Goal: Information Seeking & Learning: Learn about a topic

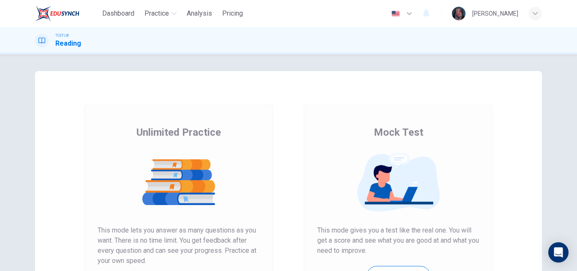
scroll to position [64, 0]
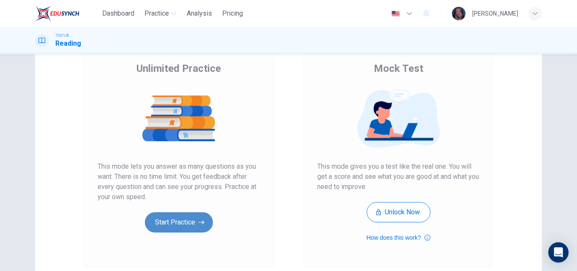
click at [210, 220] on button "Start Practice" at bounding box center [179, 222] width 68 height 20
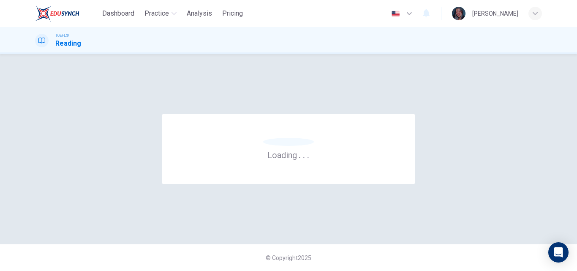
scroll to position [0, 0]
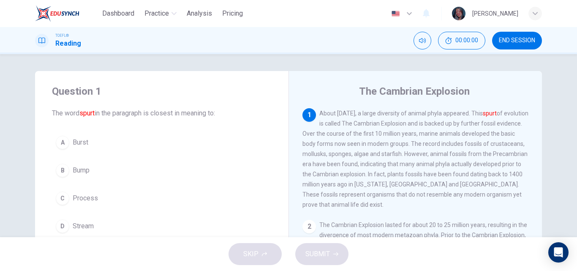
click at [207, 107] on div "Question 1 The word spurt in the paragraph is closest in meaning to:" at bounding box center [162, 102] width 220 height 34
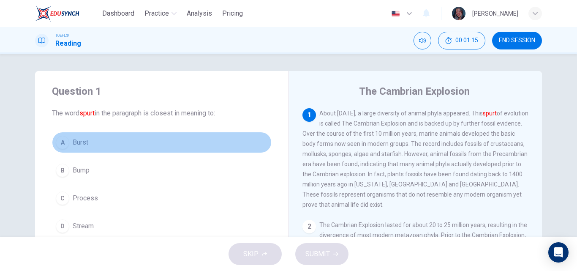
click at [141, 145] on button "A Burst" at bounding box center [162, 142] width 220 height 21
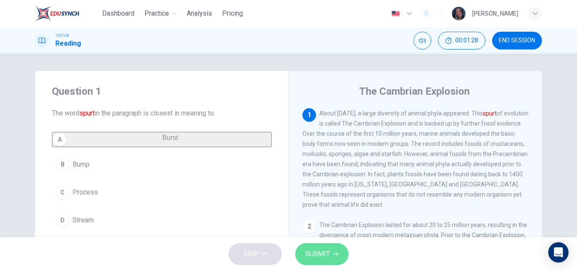
click at [336, 256] on button "SUBMIT" at bounding box center [321, 254] width 53 height 22
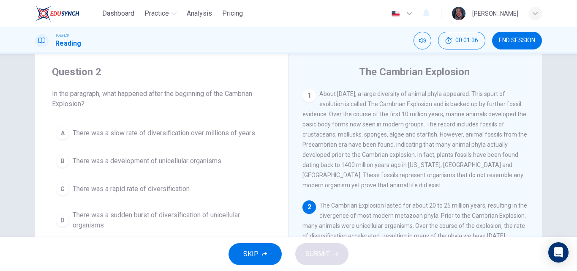
scroll to position [23, 0]
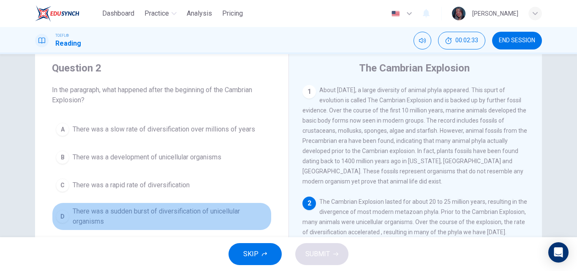
click at [181, 215] on span "There was a sudden burst of diversification of unicellular organisms" at bounding box center [170, 216] width 195 height 20
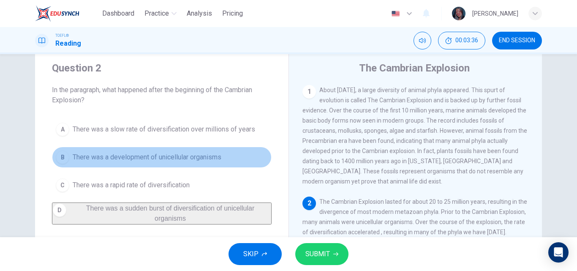
click at [159, 155] on span "There was a development of unicellular organisms" at bounding box center [147, 157] width 149 height 10
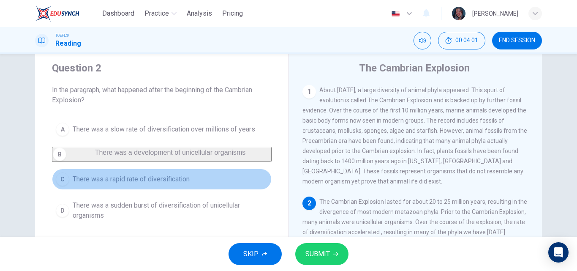
click at [119, 184] on span "There was a rapid rate of diversification" at bounding box center [131, 179] width 117 height 10
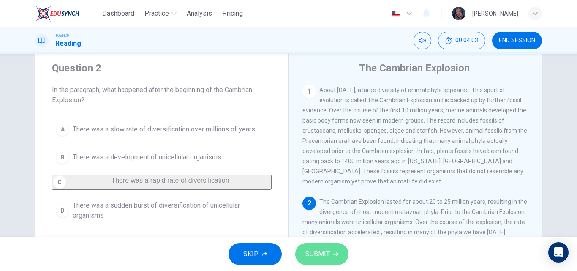
click at [316, 257] on span "SUBMIT" at bounding box center [318, 254] width 25 height 12
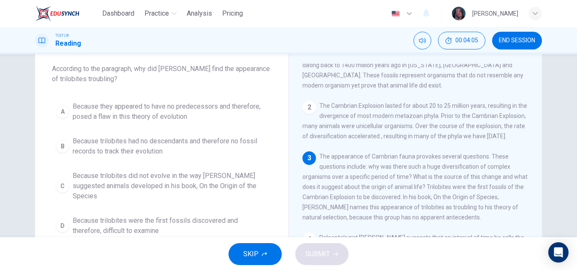
scroll to position [45, 0]
drag, startPoint x: 532, startPoint y: 163, endPoint x: 532, endPoint y: 173, distance: 10.6
click at [532, 173] on div "1 About [DATE], a large diversity of animal phyla appeared. This spurt of evolu…" at bounding box center [421, 184] width 237 height 243
drag, startPoint x: 532, startPoint y: 173, endPoint x: 535, endPoint y: 190, distance: 16.6
click at [535, 190] on div "1 About [DATE], a large diversity of animal phyla appeared. This spurt of evolu…" at bounding box center [421, 184] width 237 height 243
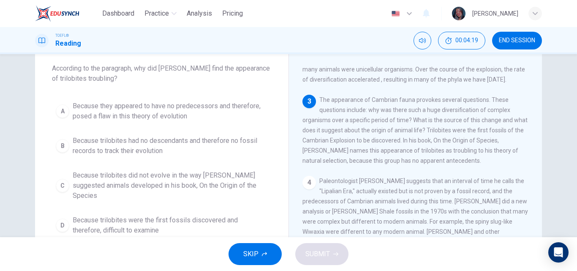
scroll to position [134, 0]
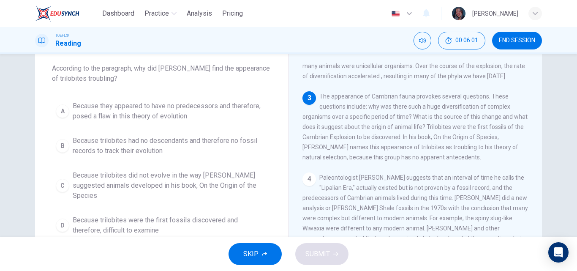
click at [114, 230] on div "Question 3 According to the paragraph, why did [PERSON_NAME] find the appearanc…" at bounding box center [162, 139] width 254 height 226
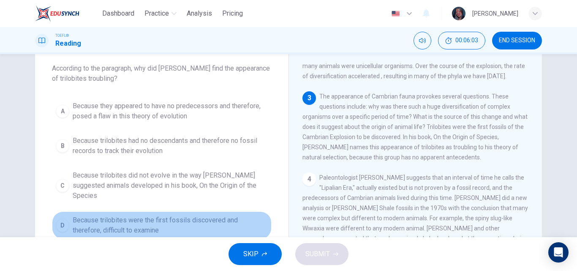
click at [114, 223] on span "Because trilobites were the first fossils discovered and therefore, difficult t…" at bounding box center [170, 225] width 195 height 20
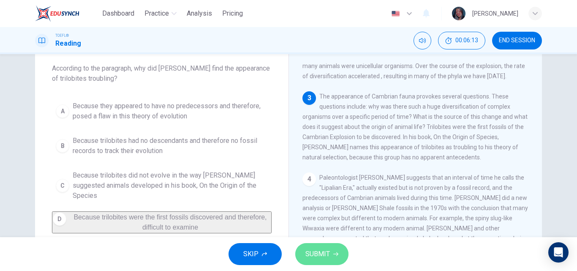
click at [315, 247] on button "SUBMIT" at bounding box center [321, 254] width 53 height 22
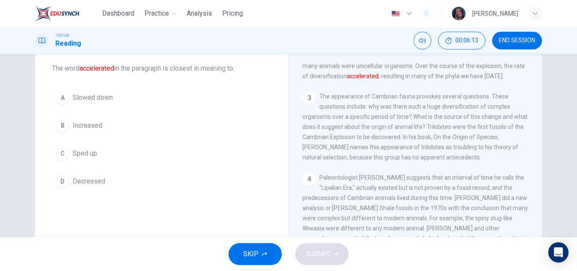
scroll to position [112, 0]
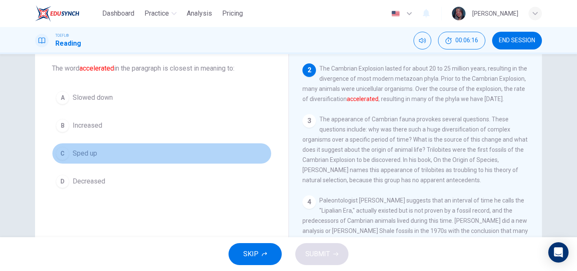
click at [109, 148] on button "C Sped up" at bounding box center [162, 153] width 220 height 21
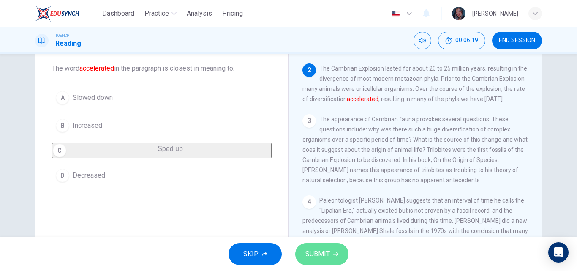
click at [321, 259] on span "SUBMIT" at bounding box center [318, 254] width 25 height 12
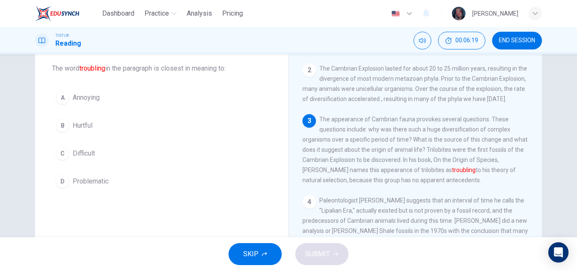
scroll to position [162, 0]
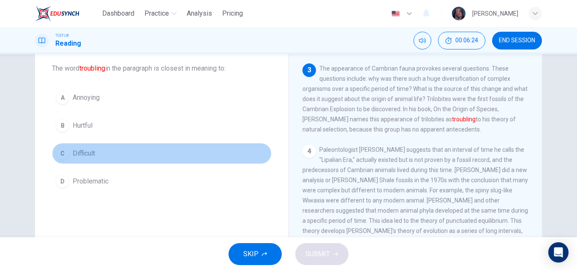
click at [95, 158] on button "C Difficult" at bounding box center [162, 153] width 220 height 21
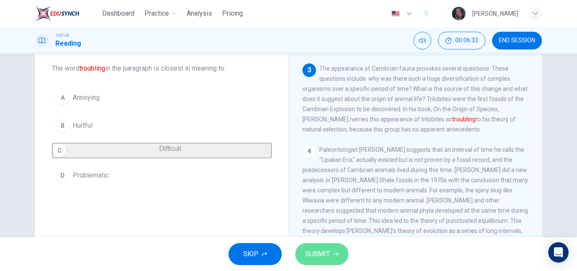
click at [323, 251] on span "SUBMIT" at bounding box center [318, 254] width 25 height 12
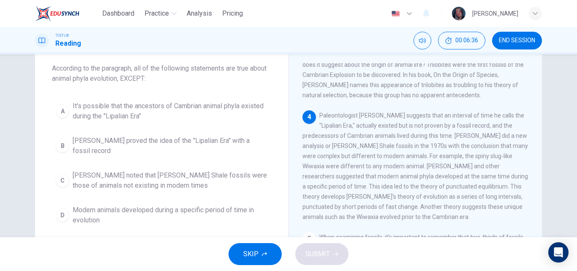
scroll to position [56, 0]
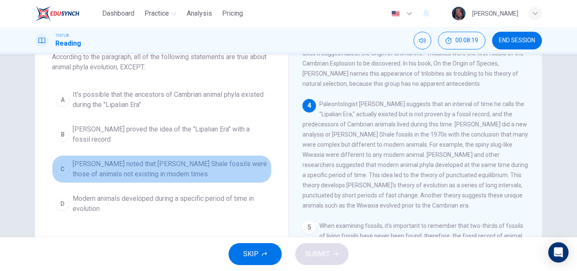
click at [136, 160] on span "[PERSON_NAME] noted that [PERSON_NAME] Shale fossils were those of animals not …" at bounding box center [170, 169] width 195 height 20
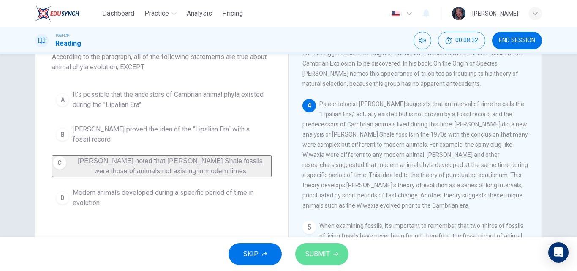
click at [310, 247] on button "SUBMIT" at bounding box center [321, 254] width 53 height 22
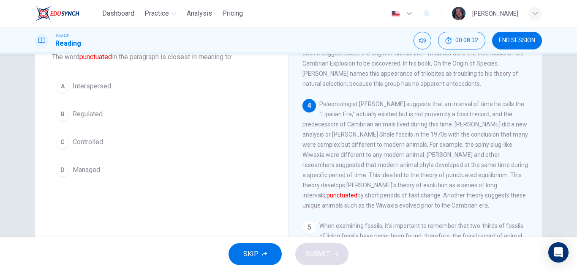
scroll to position [243, 0]
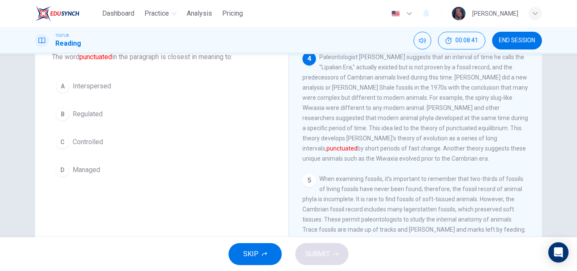
click at [93, 116] on span "Regulated" at bounding box center [88, 114] width 30 height 10
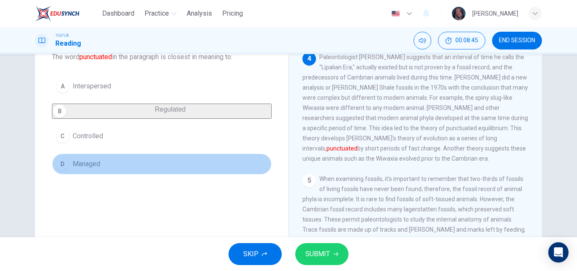
click at [117, 169] on button "D Managed" at bounding box center [162, 163] width 220 height 21
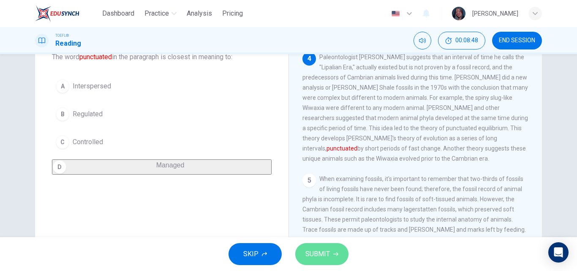
click at [323, 248] on span "SUBMIT" at bounding box center [318, 254] width 25 height 12
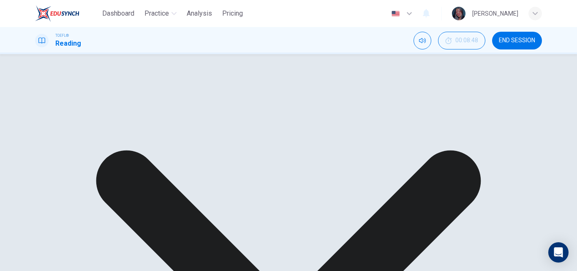
click at [412, 218] on span "When examining fossils, it's important to remember that two-thirds of fossils o…" at bounding box center [415, 224] width 224 height 98
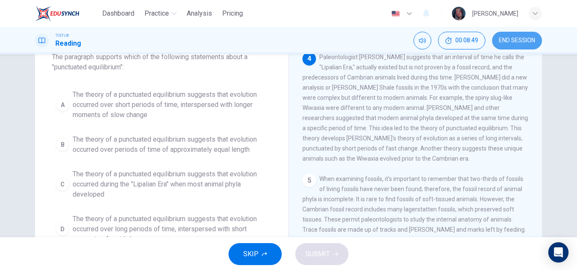
click at [513, 37] on span "END SESSION" at bounding box center [517, 40] width 36 height 7
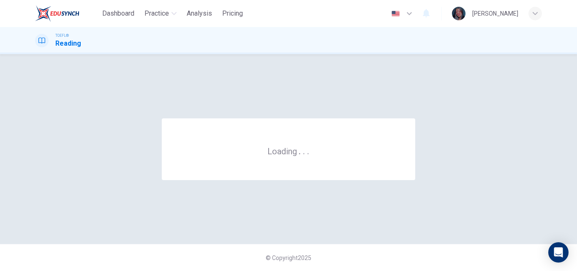
scroll to position [0, 0]
